Goal: Information Seeking & Learning: Learn about a topic

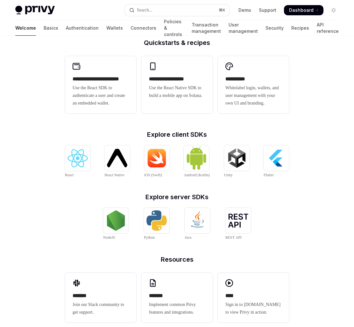
scroll to position [180, 0]
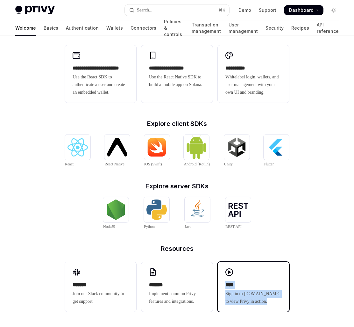
click at [229, 274] on icon at bounding box center [230, 272] width 8 height 8
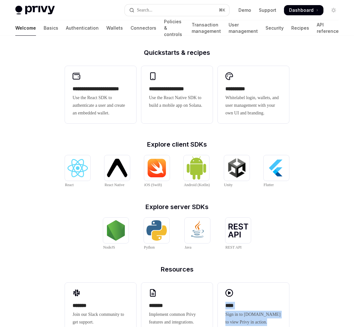
scroll to position [149, 0]
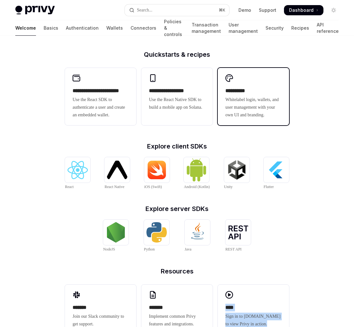
click at [231, 94] on h2 "**********" at bounding box center [254, 91] width 56 height 8
type textarea "*"
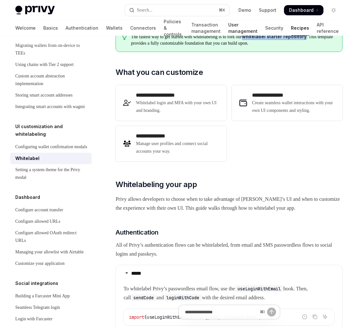
scroll to position [172, 0]
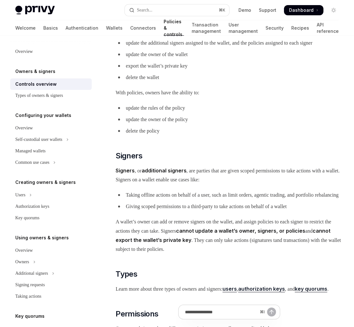
scroll to position [250, 0]
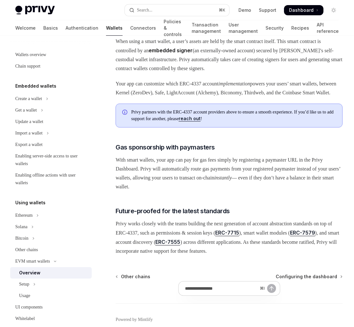
scroll to position [384, 0]
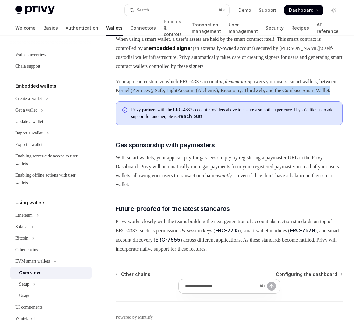
drag, startPoint x: 158, startPoint y: 111, endPoint x: 181, endPoint y: 122, distance: 25.1
click at [181, 95] on span "Your app can customize which ERC-4337 account implementation powers your users’…" at bounding box center [229, 86] width 227 height 18
copy span "Kernel (ZeroDev), Safe, LightAccount (Alchemy), Biconomy, Thirdweb, and the Coi…"
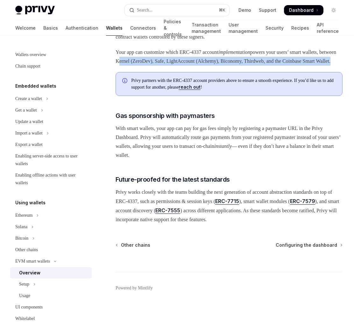
scroll to position [443, 0]
click at [40, 307] on div "UI components" at bounding box center [28, 307] width 27 height 8
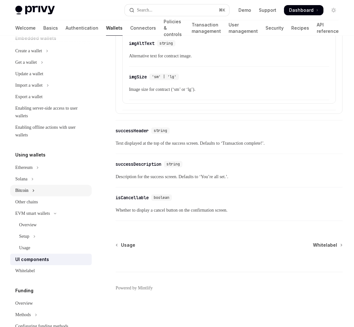
scroll to position [51, 0]
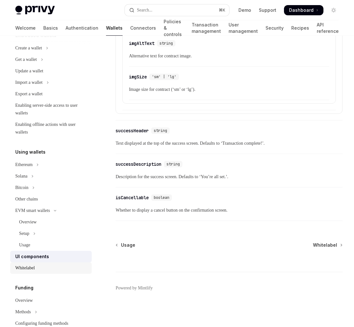
click at [34, 266] on div "Whitelabel" at bounding box center [24, 268] width 19 height 8
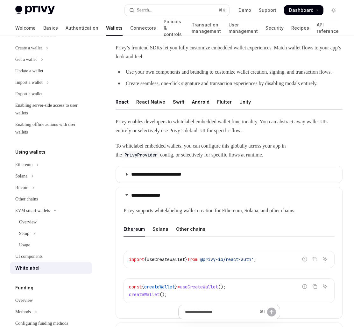
scroll to position [39, 0]
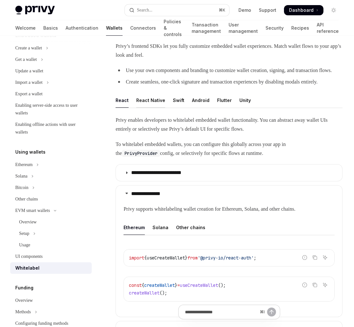
click at [151, 108] on div "React Native" at bounding box center [150, 100] width 29 height 15
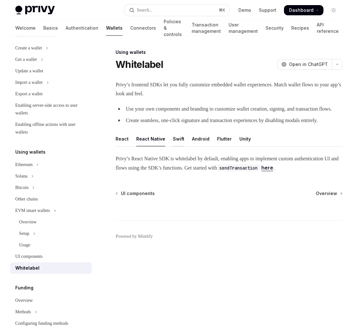
click at [178, 146] on div "Swift" at bounding box center [178, 138] width 11 height 15
click at [198, 146] on div "Android" at bounding box center [201, 138] width 18 height 15
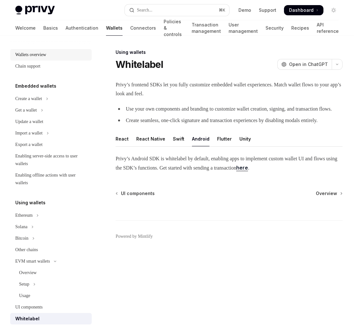
click at [41, 56] on div "Wallets overview" at bounding box center [30, 55] width 31 height 8
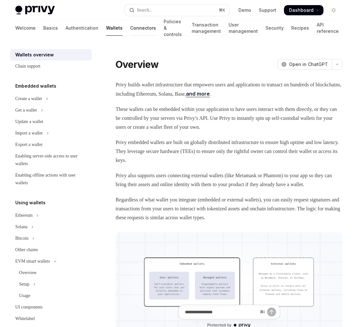
click at [130, 27] on link "Connectors" at bounding box center [143, 27] width 26 height 15
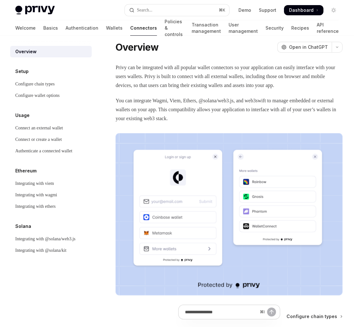
scroll to position [9, 0]
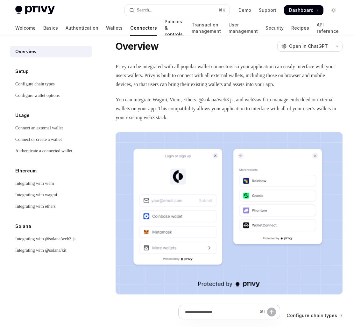
click at [165, 30] on link "Policies & controls" at bounding box center [174, 27] width 19 height 15
type textarea "*"
